Goal: Transaction & Acquisition: Purchase product/service

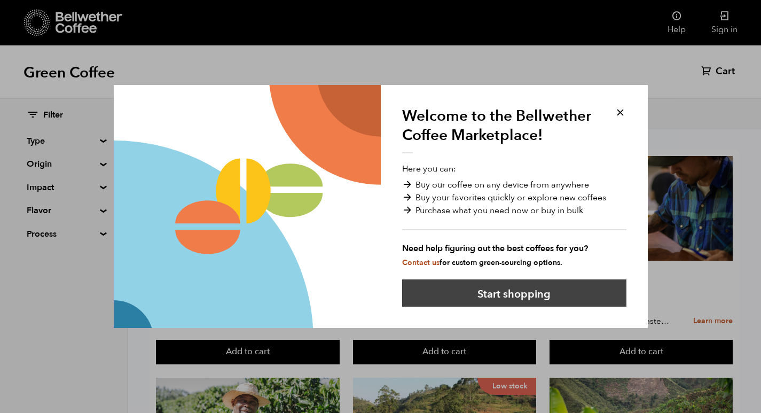
click at [534, 298] on button "Start shopping" at bounding box center [514, 292] width 224 height 27
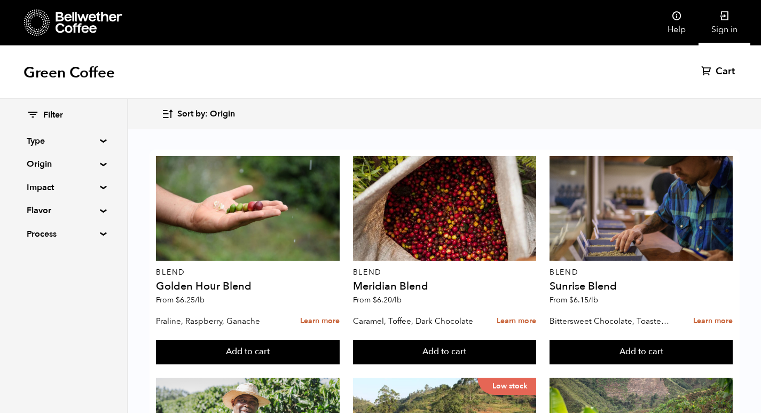
click at [717, 24] on link "Sign in" at bounding box center [724, 22] width 52 height 45
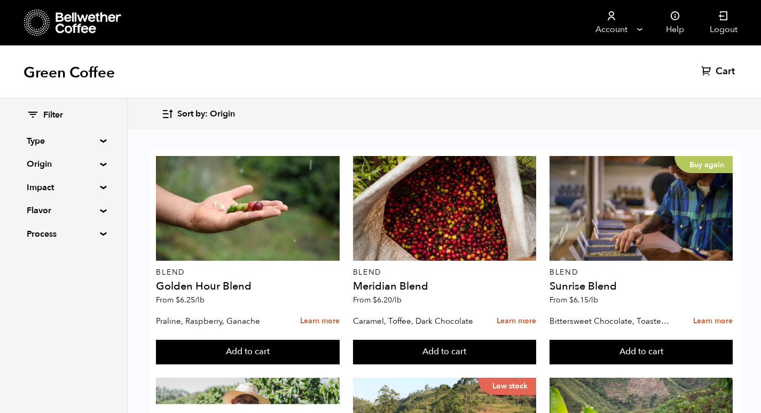
click at [198, 114] on span "Sort by: Origin" at bounding box center [206, 114] width 58 height 12
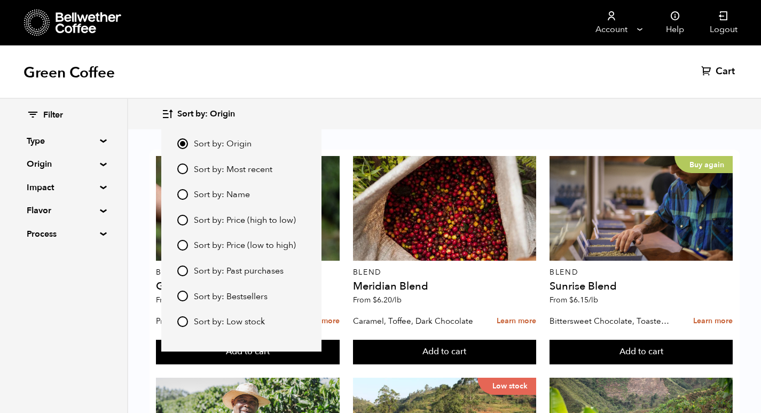
click at [183, 245] on input "Sort by: Price (low to high)" at bounding box center [182, 245] width 11 height 11
radio input "true"
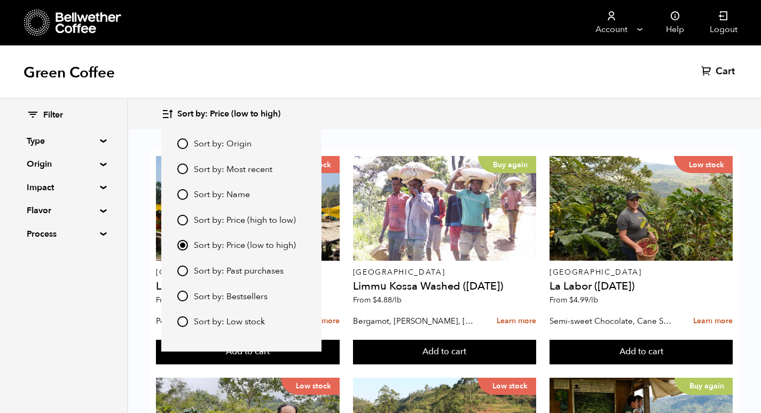
click at [412, 53] on div "Green Coffee Cart (0)" at bounding box center [380, 71] width 761 height 53
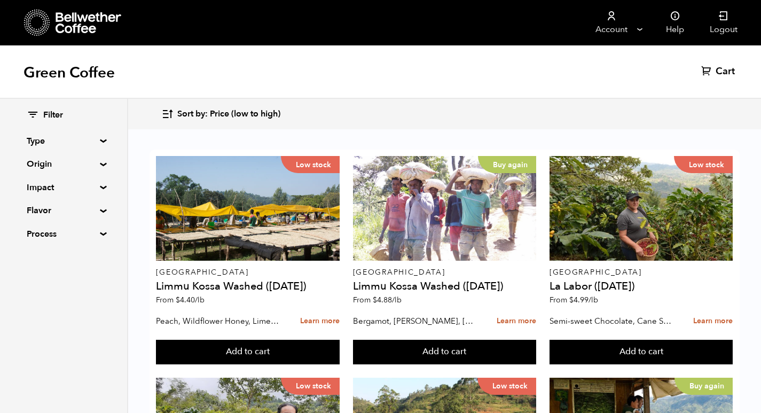
scroll to position [694, 0]
click at [339, 340] on button "Add to cart" at bounding box center [247, 352] width 183 height 25
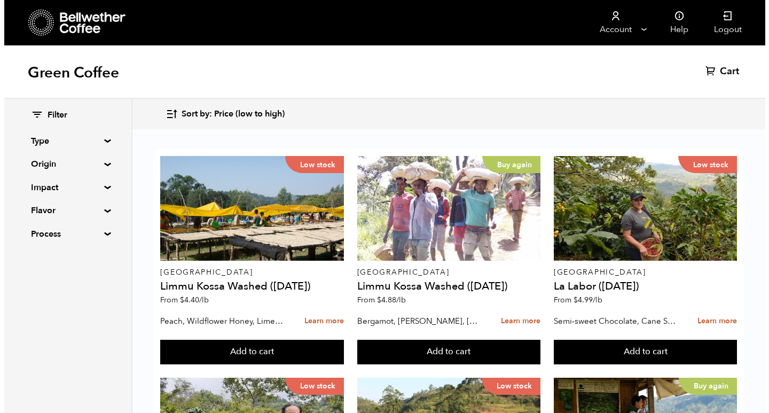
scroll to position [695, 0]
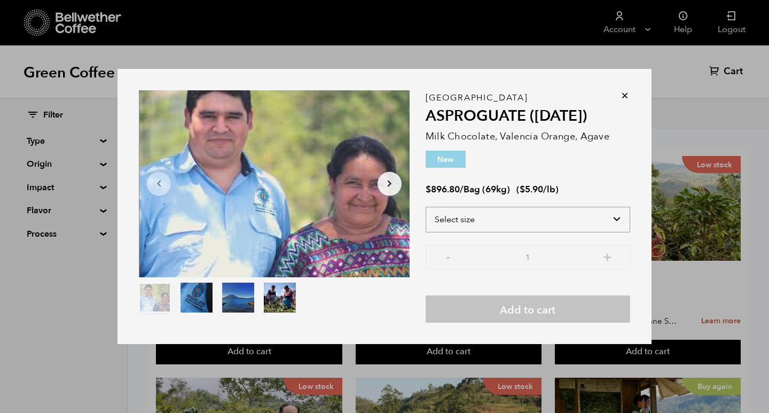
click at [493, 228] on select "Select size Bag (69kg) (152 lbs)" at bounding box center [527, 220] width 204 height 26
select select "bag-2"
click at [425, 207] on select "Select size Bag (69kg) (152 lbs)" at bounding box center [527, 220] width 204 height 26
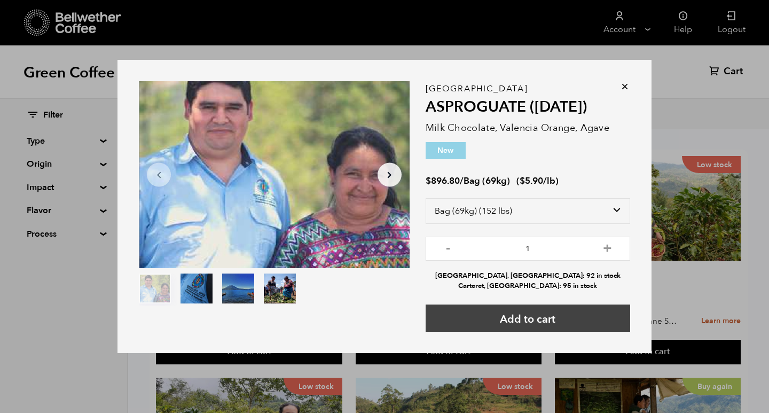
click at [485, 309] on button "Add to cart" at bounding box center [527, 317] width 204 height 27
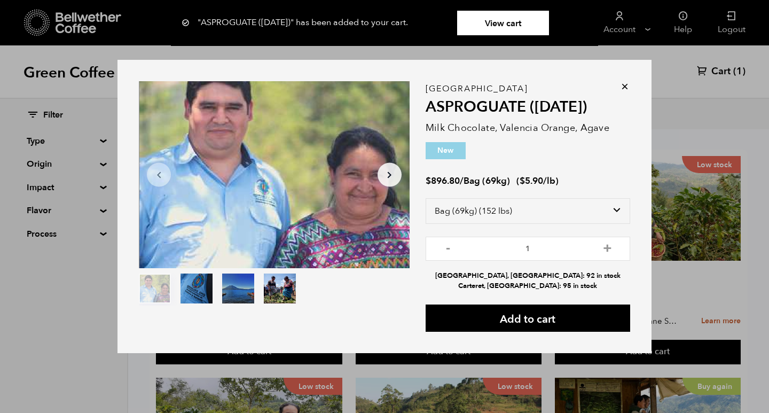
click at [624, 86] on icon at bounding box center [624, 86] width 11 height 11
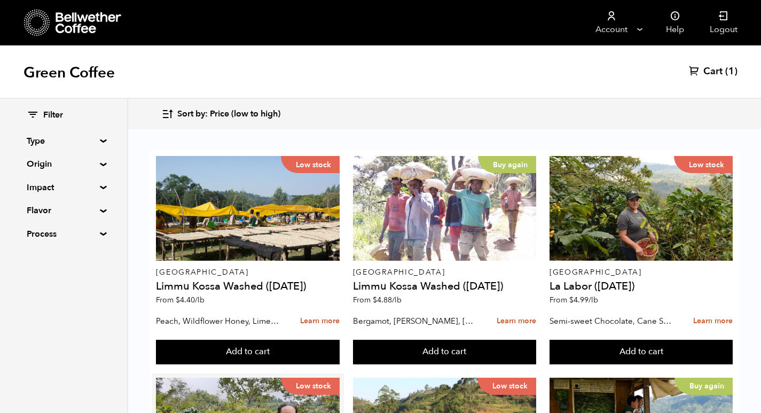
scroll to position [0, 0]
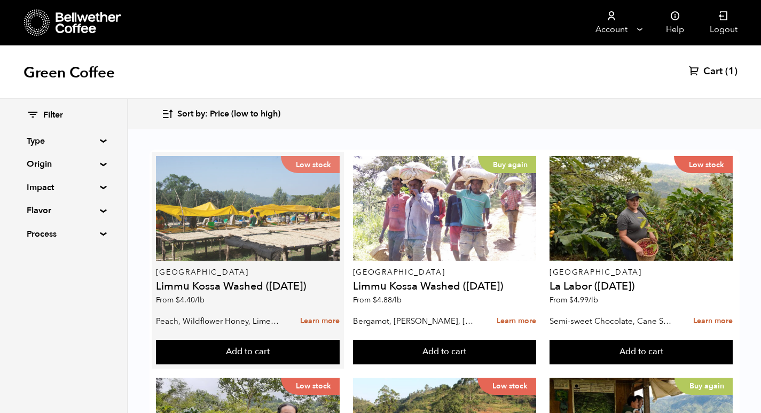
click at [243, 223] on div "Low stock" at bounding box center [247, 208] width 183 height 105
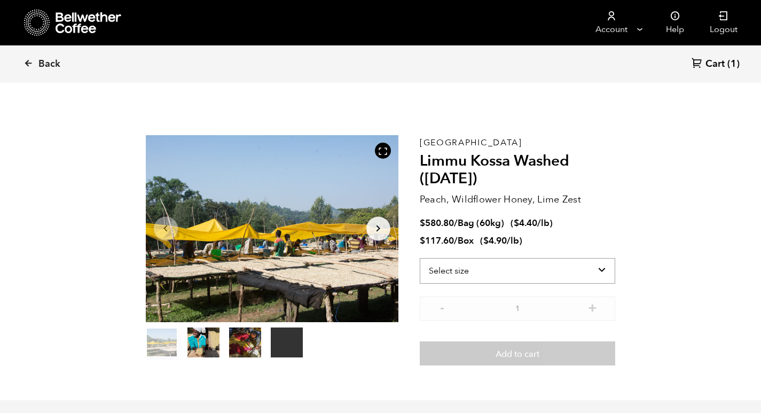
scroll to position [464, 457]
click at [486, 271] on select "Select size Bag (60kg) (132 lbs) Box (24 lbs)" at bounding box center [518, 271] width 196 height 26
select select "bag-3"
click at [420, 258] on select "Select size Bag (60kg) (132 lbs) Box (24 lbs)" at bounding box center [518, 271] width 196 height 26
click at [40, 58] on span "Back" at bounding box center [49, 64] width 22 height 13
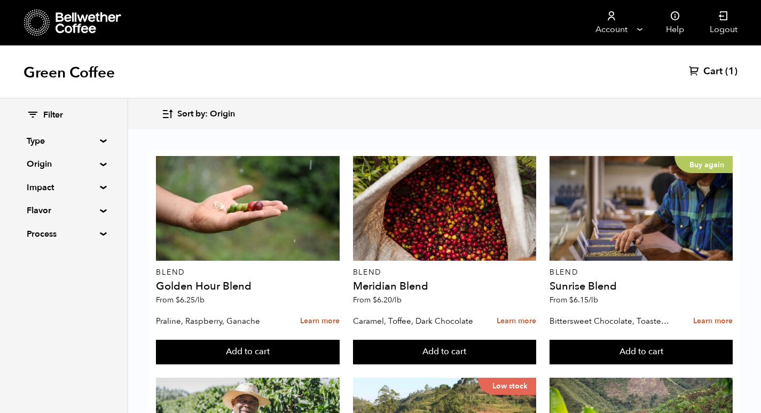
click at [226, 115] on span "Sort by: Origin" at bounding box center [206, 114] width 58 height 12
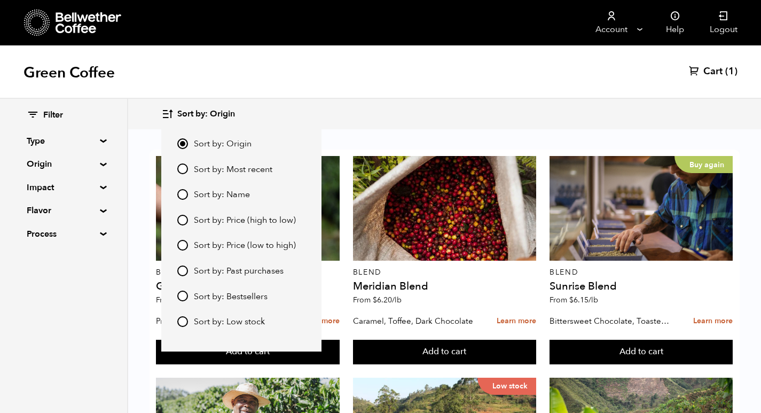
click at [244, 244] on span "Sort by: Price (low to high)" at bounding box center [245, 246] width 102 height 12
click at [188, 244] on input "Sort by: Price (low to high)" at bounding box center [182, 245] width 11 height 11
radio input "true"
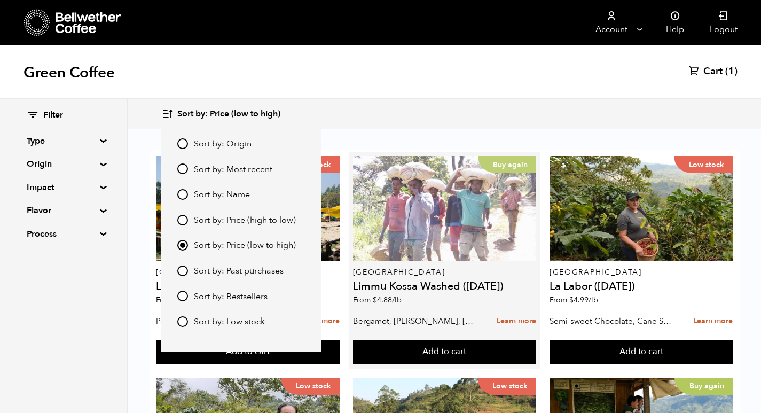
click at [456, 235] on div "Buy again" at bounding box center [444, 208] width 183 height 105
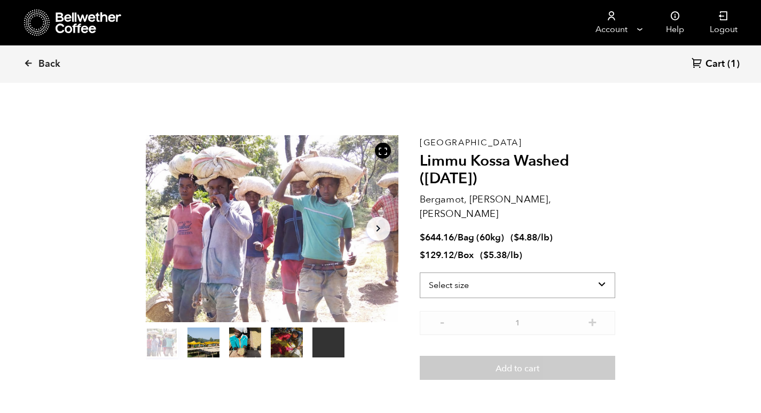
scroll to position [464, 457]
click at [463, 272] on select "Select size Bag (60kg) (132 lbs) Box (24 lbs)" at bounding box center [518, 285] width 196 height 26
select select "bag-3"
click at [420, 272] on select "Select size Bag (60kg) (132 lbs) Box (24 lbs)" at bounding box center [518, 285] width 196 height 26
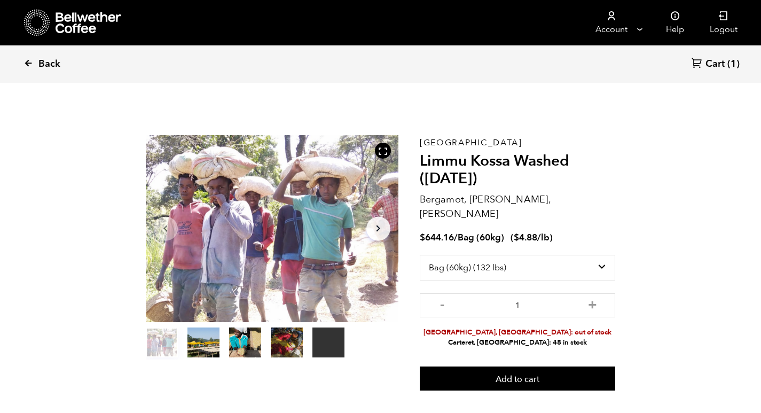
click at [35, 65] on link "Back" at bounding box center [56, 64] width 66 height 36
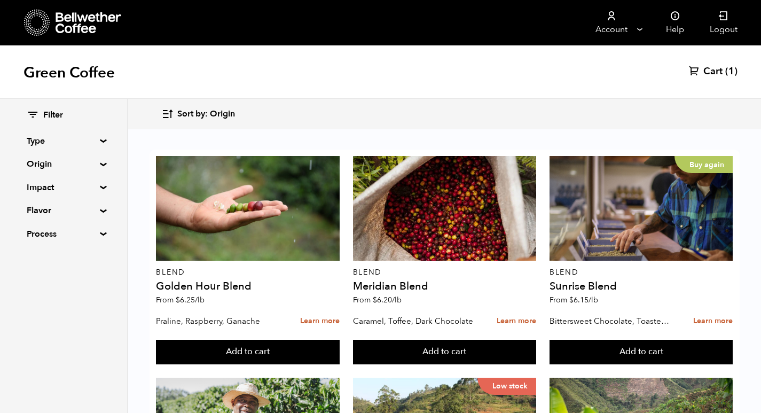
click at [217, 117] on span "Sort by: Origin" at bounding box center [206, 114] width 58 height 12
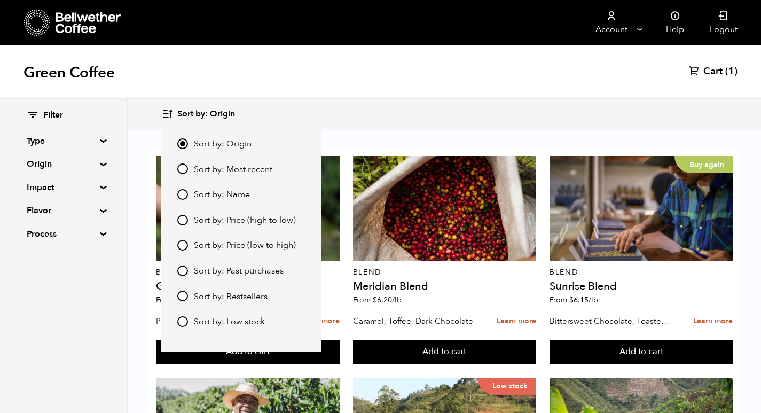
click at [205, 238] on div "Sort by: Origin Sort by: Most recent Sort by: Name Sort by: Price (high to low)…" at bounding box center [241, 232] width 128 height 191
click at [207, 244] on span "Sort by: Price (low to high)" at bounding box center [245, 246] width 102 height 12
click at [188, 244] on input "Sort by: Price (low to high)" at bounding box center [182, 245] width 11 height 11
radio input "true"
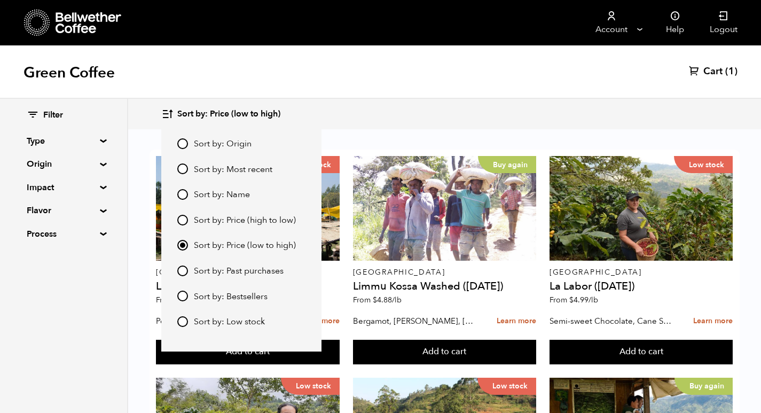
click at [556, 108] on div "Sort by: Price (low to high) Sort by: Origin Sort by: Most recent Sort by: Name…" at bounding box center [444, 113] width 566 height 25
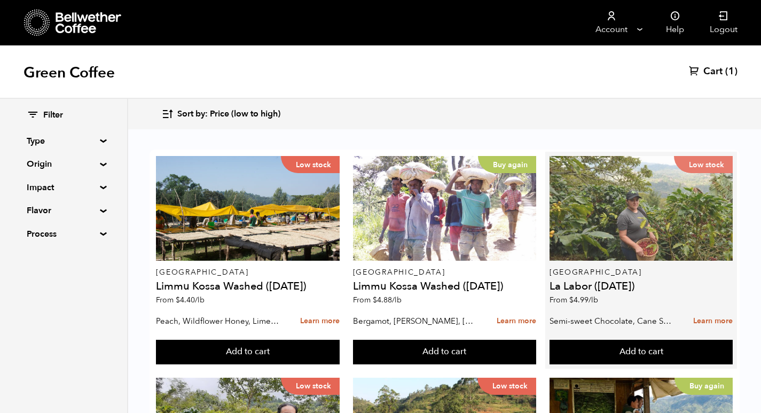
click at [657, 225] on div "Low stock" at bounding box center [640, 208] width 183 height 105
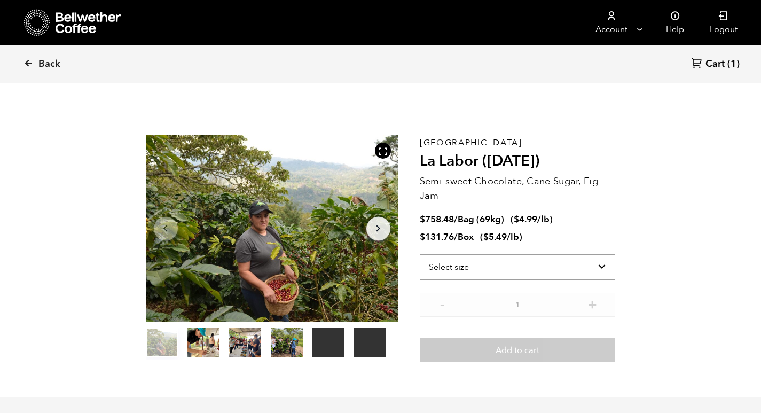
scroll to position [464, 457]
click at [493, 265] on select "Select size Bag (69kg) (152 lbs) Box (24 lbs)" at bounding box center [518, 267] width 196 height 26
select select "bag-2"
click at [420, 254] on select "Select size Bag (69kg) (152 lbs) Box (24 lbs)" at bounding box center [518, 267] width 196 height 26
click at [50, 68] on span "Back" at bounding box center [49, 64] width 22 height 13
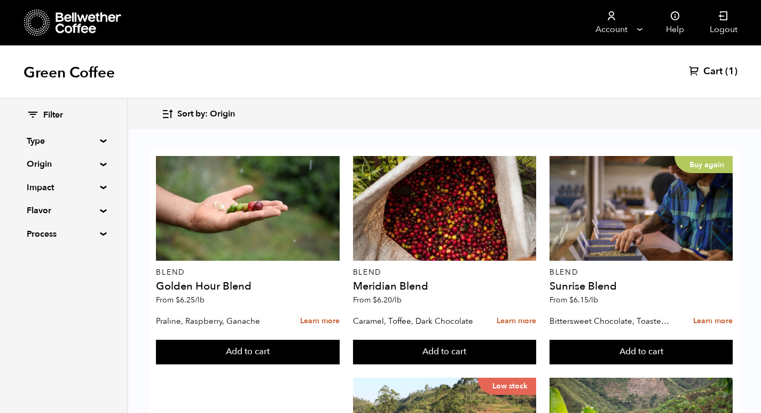
click at [192, 117] on span "Sort by: Origin" at bounding box center [206, 114] width 58 height 12
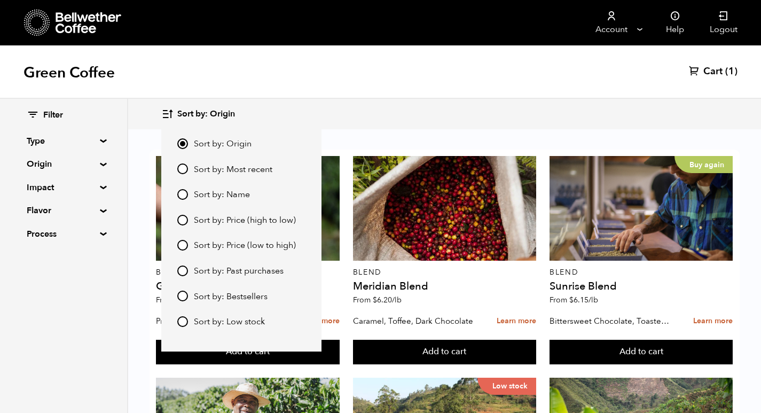
click at [184, 244] on input "Sort by: Price (low to high)" at bounding box center [182, 245] width 11 height 11
radio input "true"
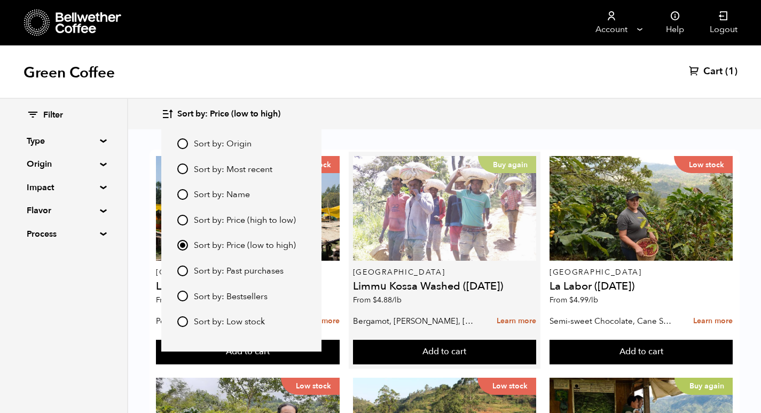
click at [445, 246] on div "Buy again" at bounding box center [444, 208] width 183 height 105
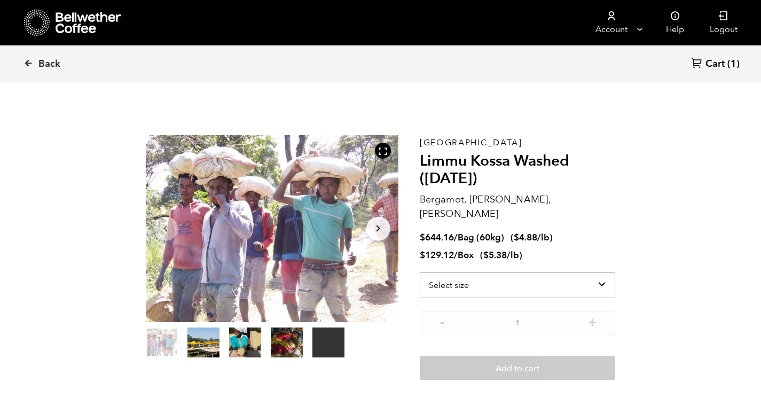
scroll to position [464, 457]
click at [468, 272] on select "Select size Bag (60kg) (132 lbs) Box (24 lbs)" at bounding box center [518, 285] width 196 height 26
select select "bag-3"
click at [420, 272] on select "Select size Bag (60kg) (132 lbs) Box (24 lbs)" at bounding box center [518, 285] width 196 height 26
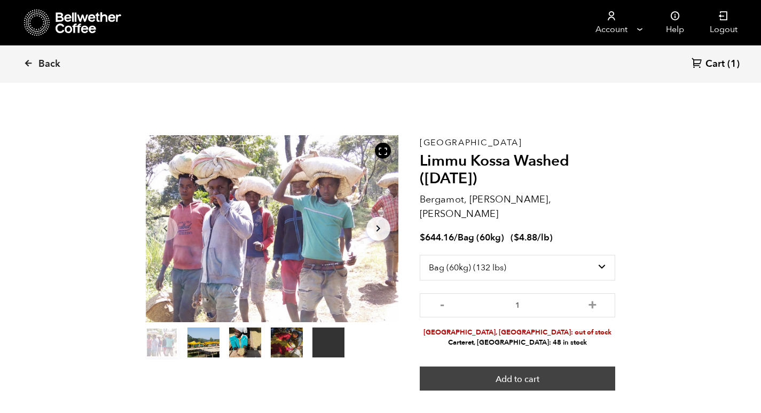
click at [482, 366] on button "Add to cart" at bounding box center [518, 378] width 196 height 25
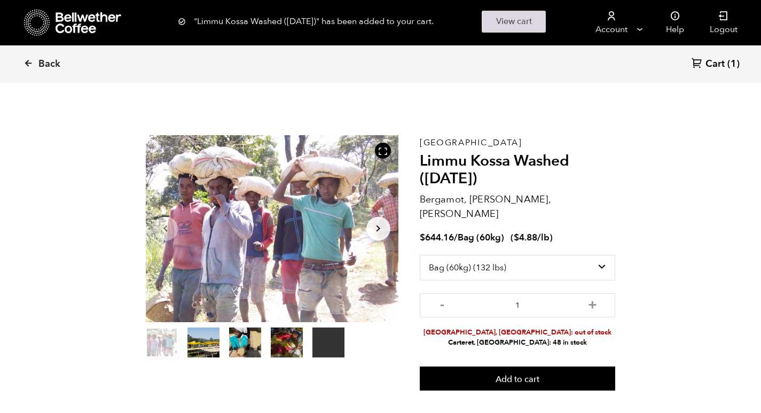
click at [525, 21] on link "View cart" at bounding box center [514, 22] width 64 height 22
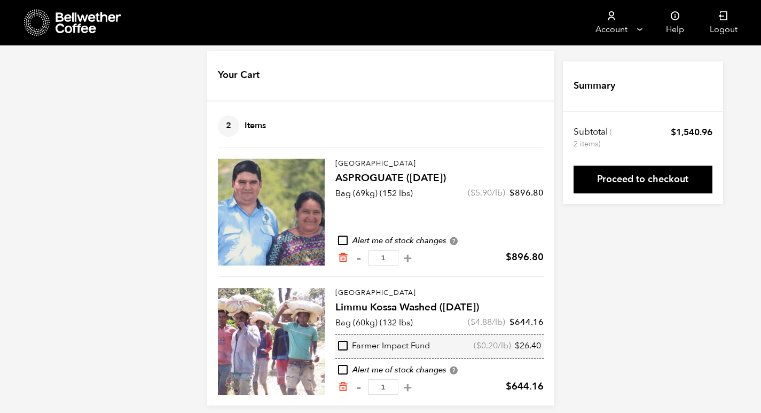
scroll to position [20, 0]
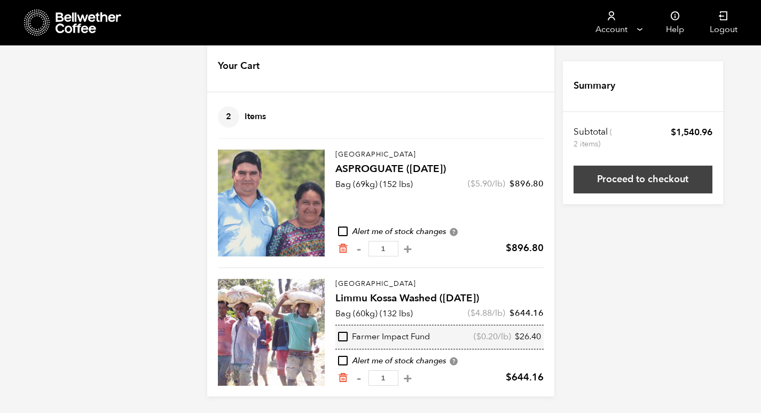
click at [595, 184] on link "Proceed to checkout" at bounding box center [642, 179] width 139 height 28
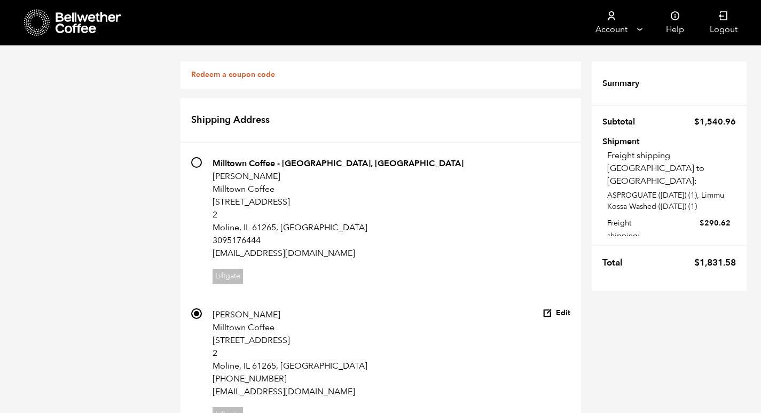
scroll to position [750, 0]
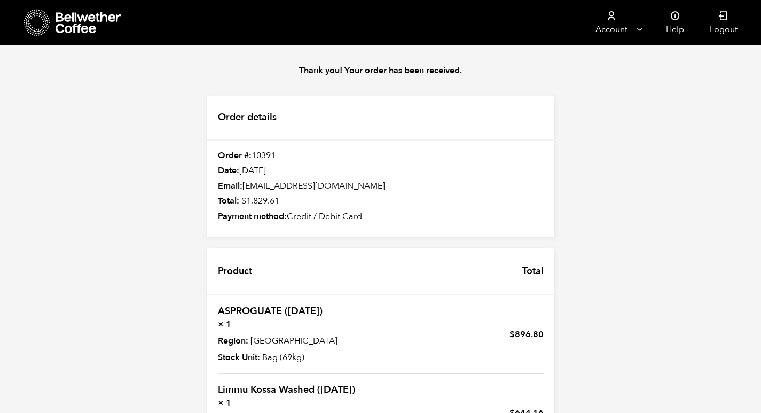
click at [70, 20] on icon at bounding box center [89, 22] width 67 height 21
